Goal: Find specific page/section: Find specific page/section

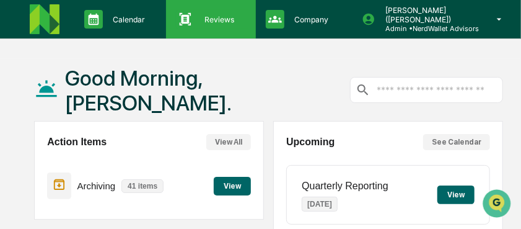
click at [212, 23] on p "Reviews" at bounding box center [218, 19] width 46 height 9
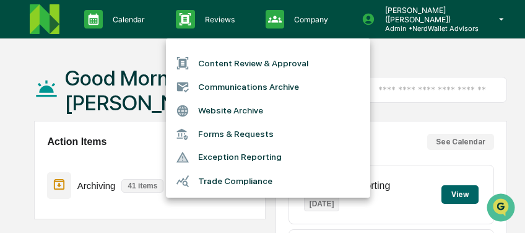
click at [235, 87] on li "Communications Archive" at bounding box center [268, 87] width 204 height 24
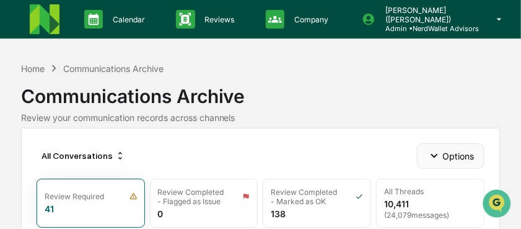
click at [432, 157] on icon "button" at bounding box center [434, 156] width 14 height 14
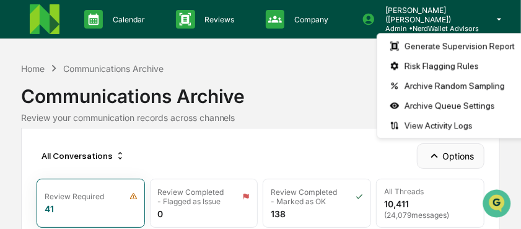
click at [432, 157] on icon "button" at bounding box center [434, 156] width 14 height 14
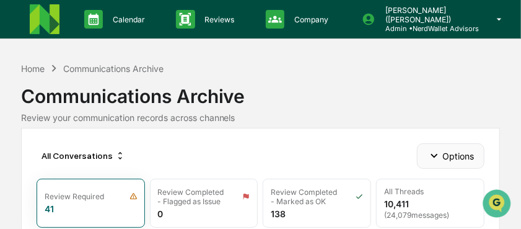
click at [432, 157] on icon "button" at bounding box center [434, 156] width 14 height 14
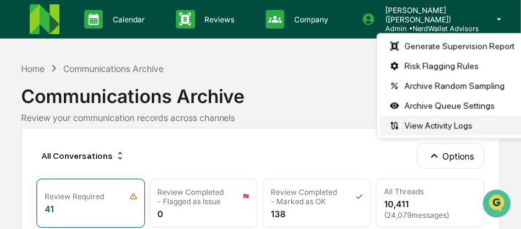
click at [430, 129] on div "View Activity Logs" at bounding box center [452, 125] width 145 height 20
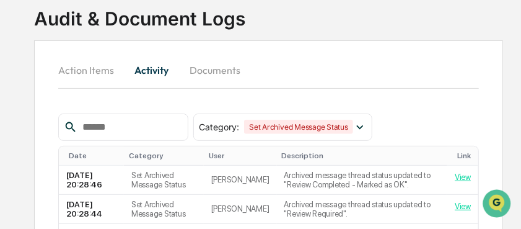
scroll to position [124, 0]
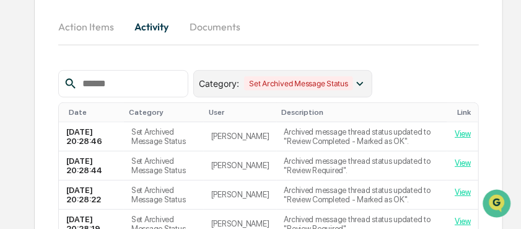
click at [363, 83] on icon at bounding box center [359, 84] width 7 height 4
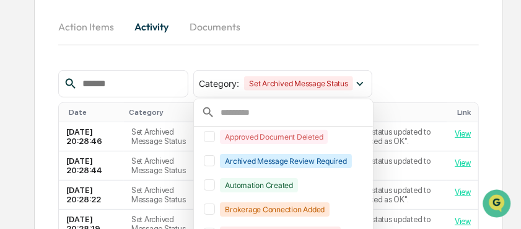
scroll to position [69, 0]
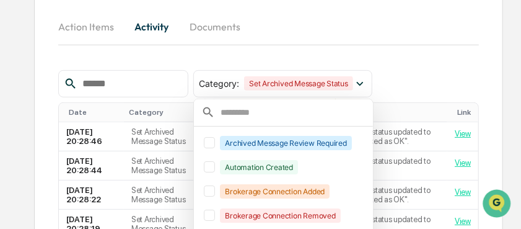
click at [381, 58] on div "Action Items Activity Documents" at bounding box center [268, 41] width 421 height 58
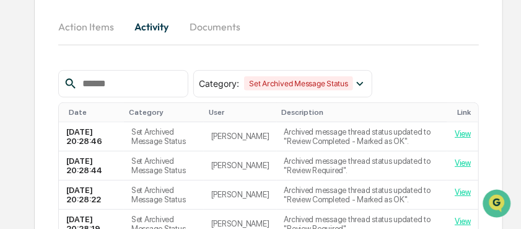
scroll to position [82, 0]
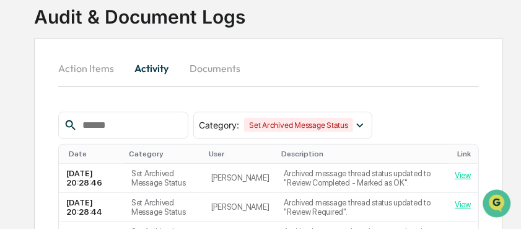
click at [211, 69] on button "Documents" at bounding box center [215, 68] width 71 height 30
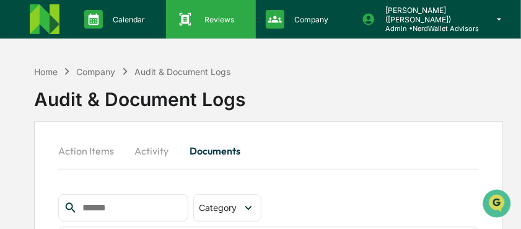
click at [223, 17] on p "Reviews" at bounding box center [218, 19] width 46 height 9
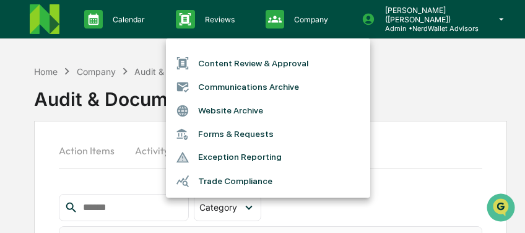
click at [227, 85] on li "Communications Archive" at bounding box center [268, 87] width 204 height 24
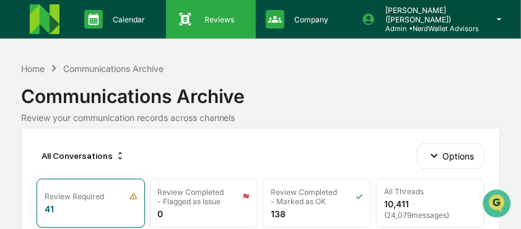
click at [207, 20] on p "Reviews" at bounding box center [218, 19] width 46 height 9
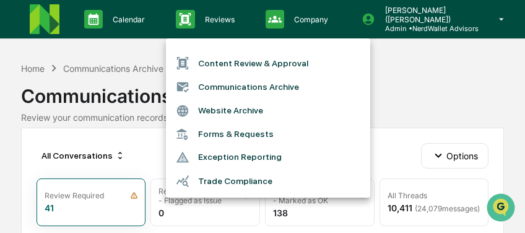
click at [228, 85] on li "Communications Archive" at bounding box center [268, 87] width 204 height 24
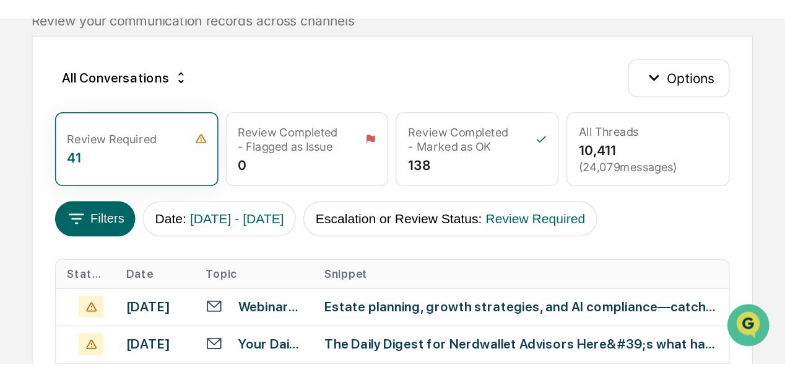
scroll to position [124, 0]
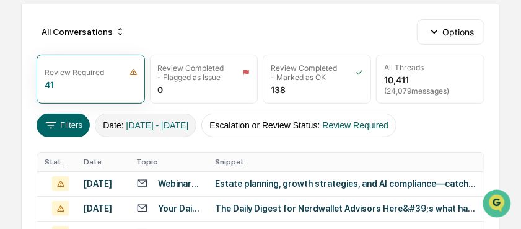
click at [189, 123] on span "[DATE] - [DATE]" at bounding box center [157, 125] width 63 height 10
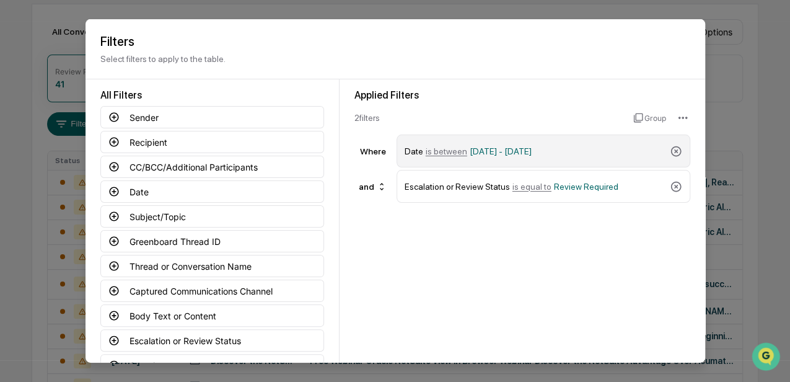
click at [520, 146] on div "Date is between [DATE] - [DATE]" at bounding box center [534, 151] width 260 height 22
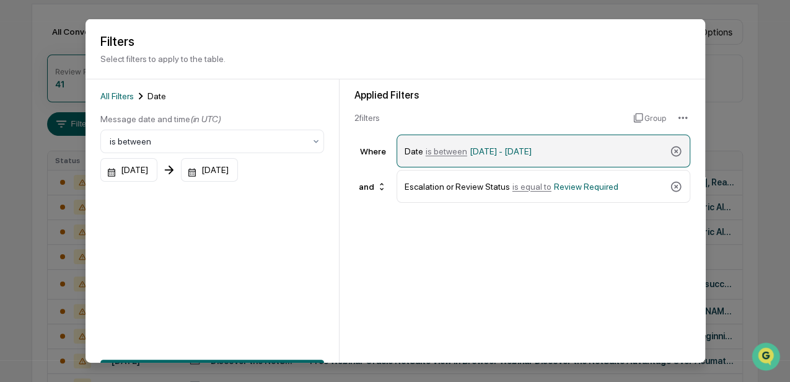
click at [520, 150] on div "Date is between [DATE] - [DATE]" at bounding box center [534, 151] width 260 height 22
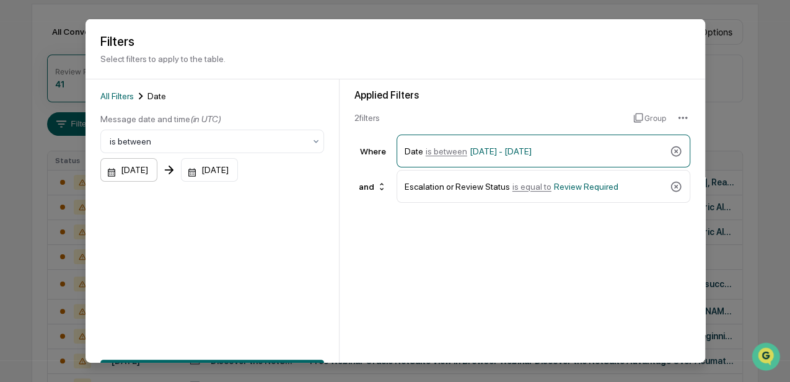
click at [156, 171] on div "[DATE]" at bounding box center [128, 170] width 57 height 24
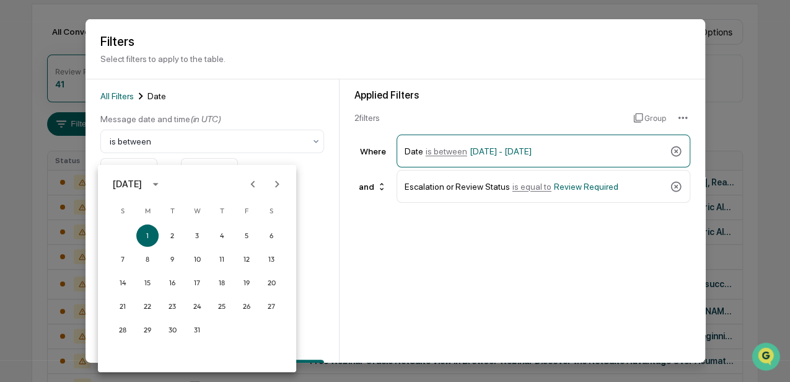
click at [279, 183] on icon "Next month" at bounding box center [277, 184] width 14 height 14
click at [277, 183] on icon "Next month" at bounding box center [277, 183] width 4 height 7
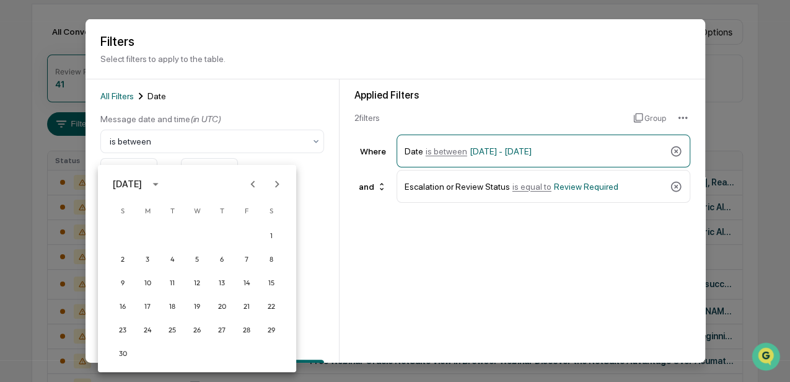
click at [277, 183] on icon "Next month" at bounding box center [277, 183] width 4 height 7
click at [276, 185] on icon "Next month" at bounding box center [277, 184] width 14 height 14
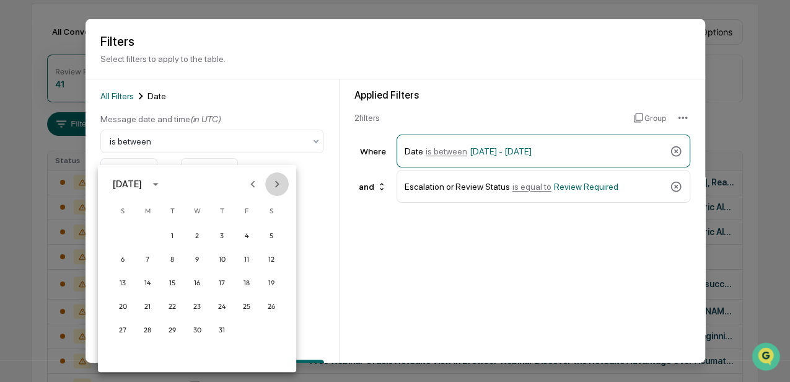
click at [276, 185] on icon "Next month" at bounding box center [277, 184] width 14 height 14
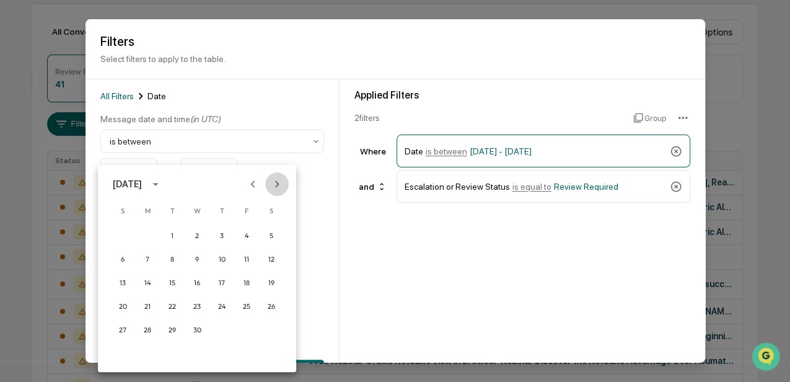
click at [276, 185] on icon "Next month" at bounding box center [277, 184] width 14 height 14
click at [172, 228] on button "1" at bounding box center [172, 235] width 22 height 22
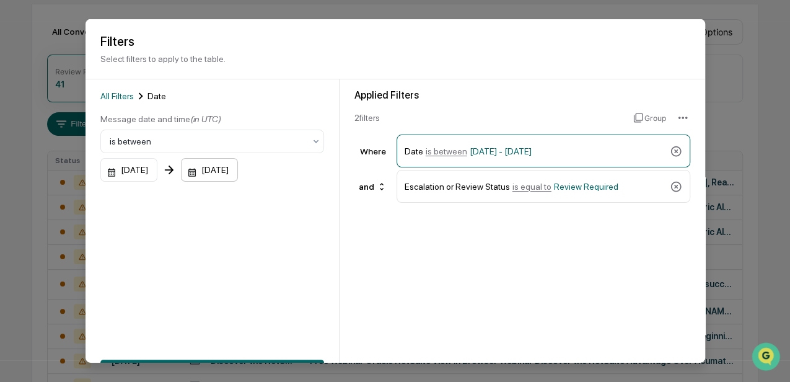
click at [233, 171] on div "[DATE]" at bounding box center [209, 170] width 57 height 24
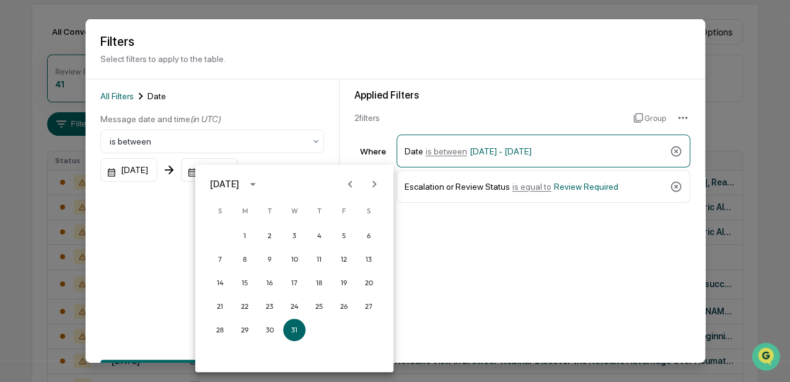
click at [351, 183] on icon "Previous month" at bounding box center [350, 184] width 14 height 14
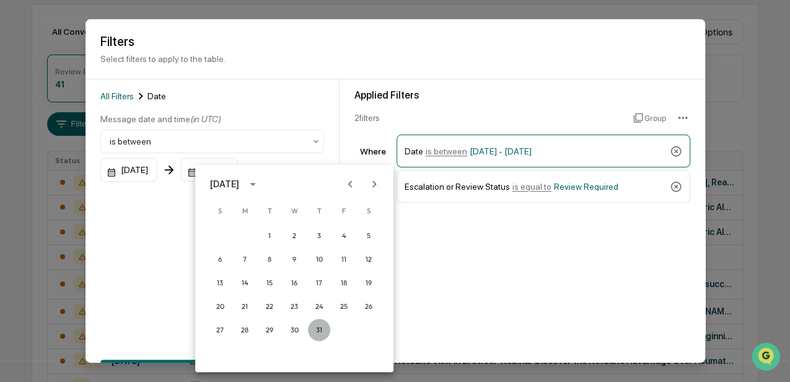
click at [318, 228] on button "31" at bounding box center [319, 329] width 22 height 22
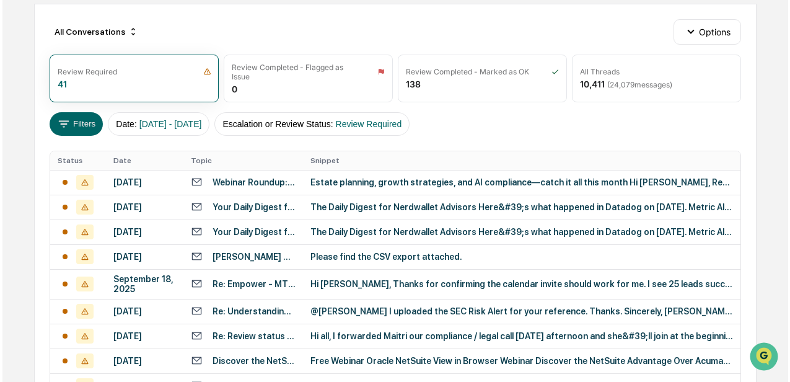
scroll to position [165, 0]
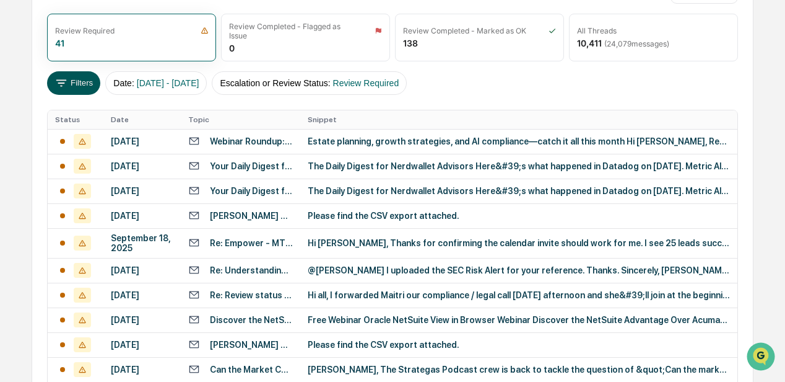
click at [74, 82] on button "Filters" at bounding box center [74, 83] width 54 height 24
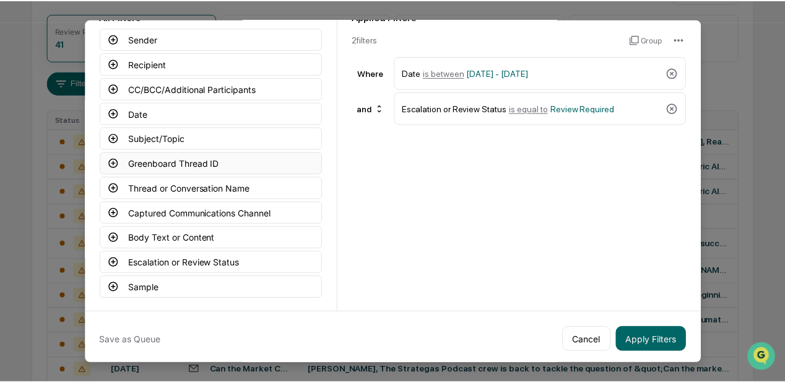
scroll to position [81, 0]
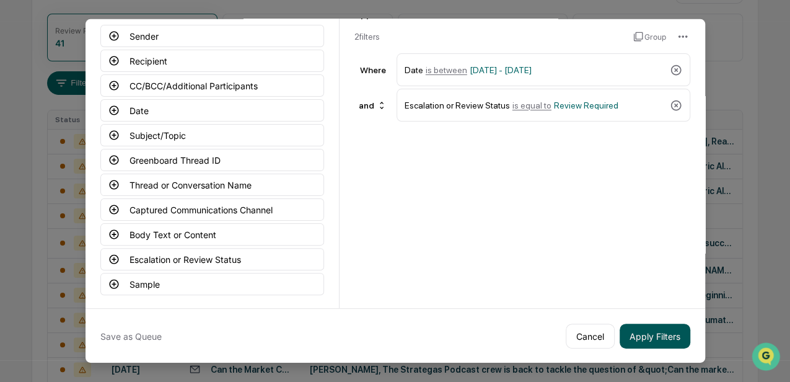
click at [520, 228] on button "Apply Filters" at bounding box center [654, 335] width 71 height 25
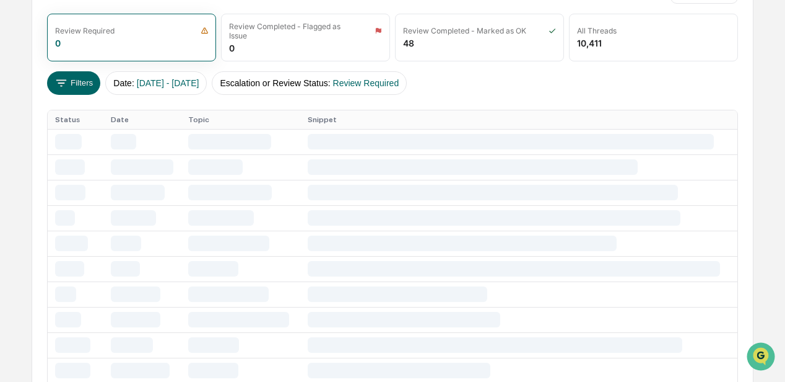
scroll to position [103, 0]
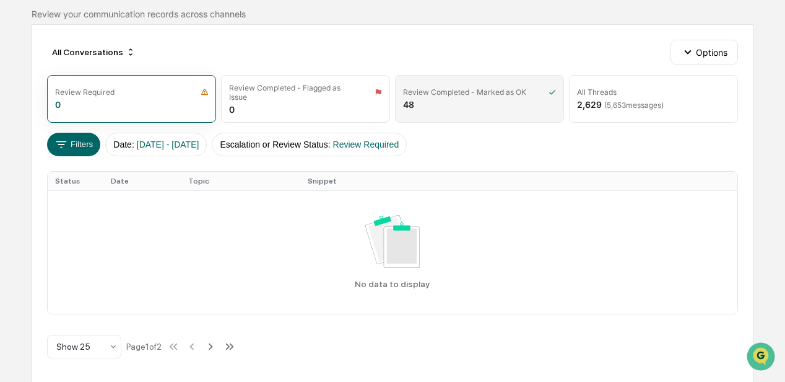
click at [484, 102] on div "Review Completed - Marked as OK 48" at bounding box center [479, 99] width 169 height 48
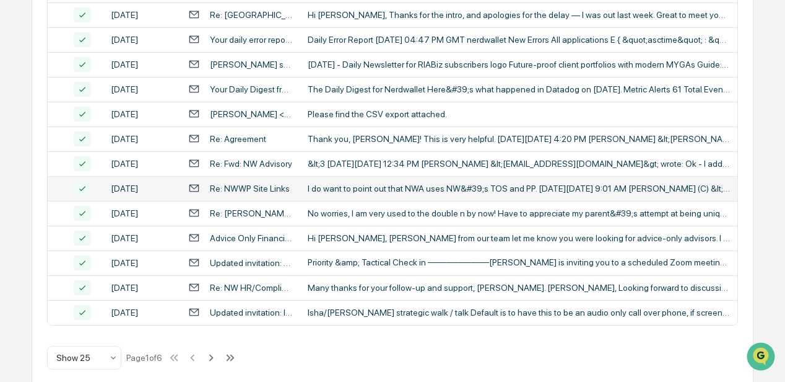
scroll to position [599, 0]
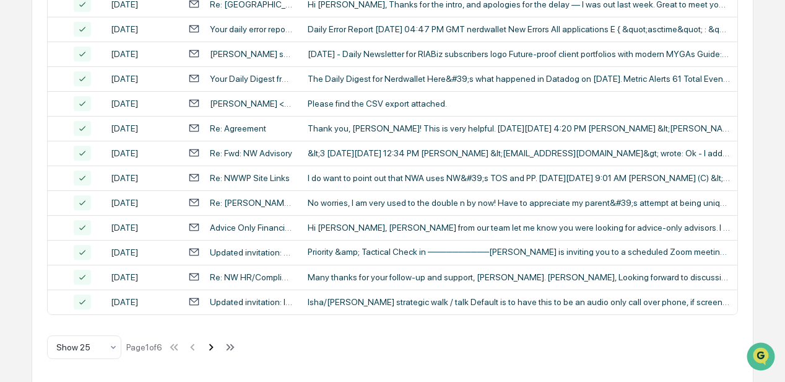
click at [214, 228] on icon at bounding box center [211, 346] width 4 height 7
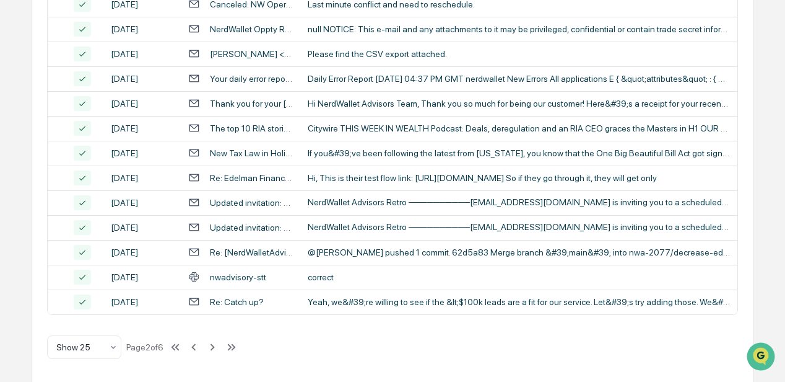
click at [217, 228] on icon at bounding box center [213, 347] width 14 height 14
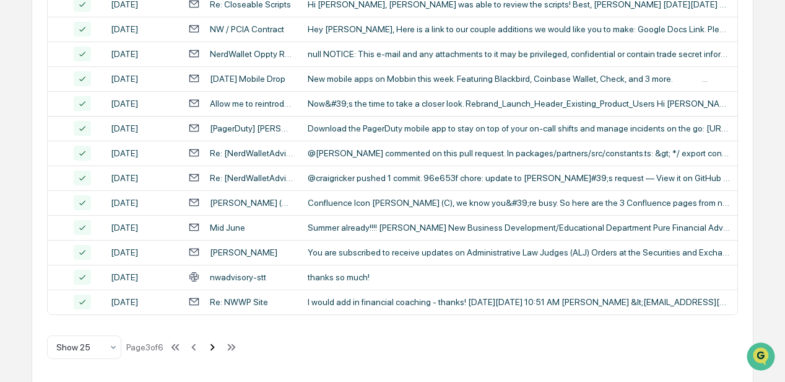
click at [216, 228] on icon at bounding box center [213, 347] width 14 height 14
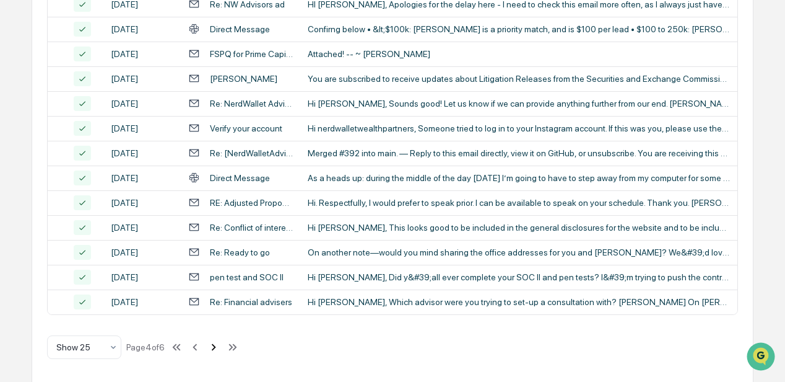
click at [214, 228] on icon at bounding box center [214, 347] width 14 height 14
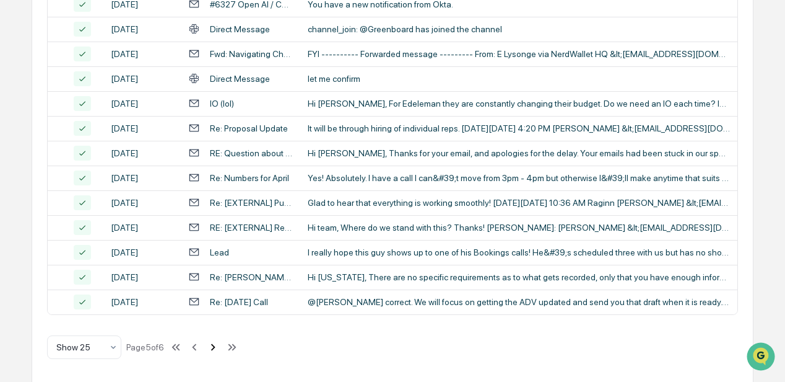
click at [214, 228] on icon at bounding box center [213, 347] width 14 height 14
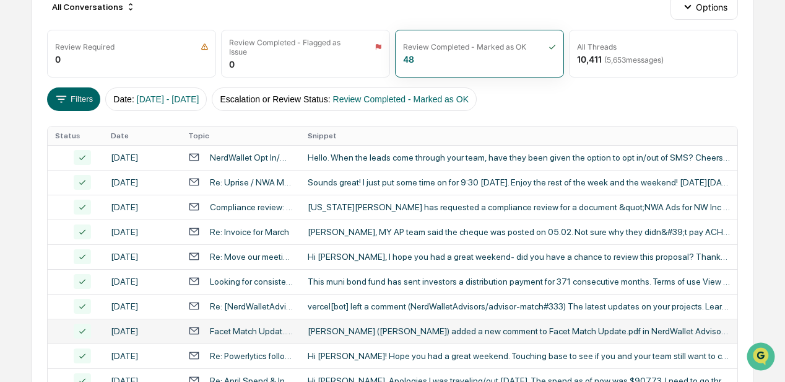
scroll to position [95, 0]
